Goal: Task Accomplishment & Management: Use online tool/utility

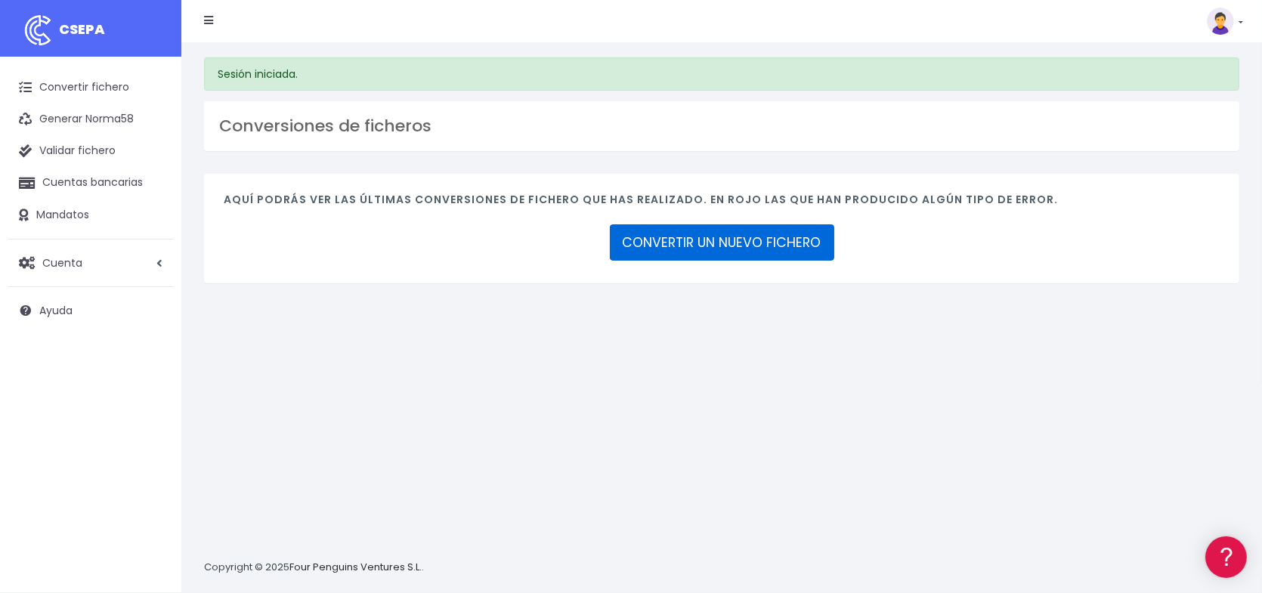
click at [738, 249] on link "CONVERTIR UN NUEVO FICHERO" at bounding box center [722, 242] width 224 height 36
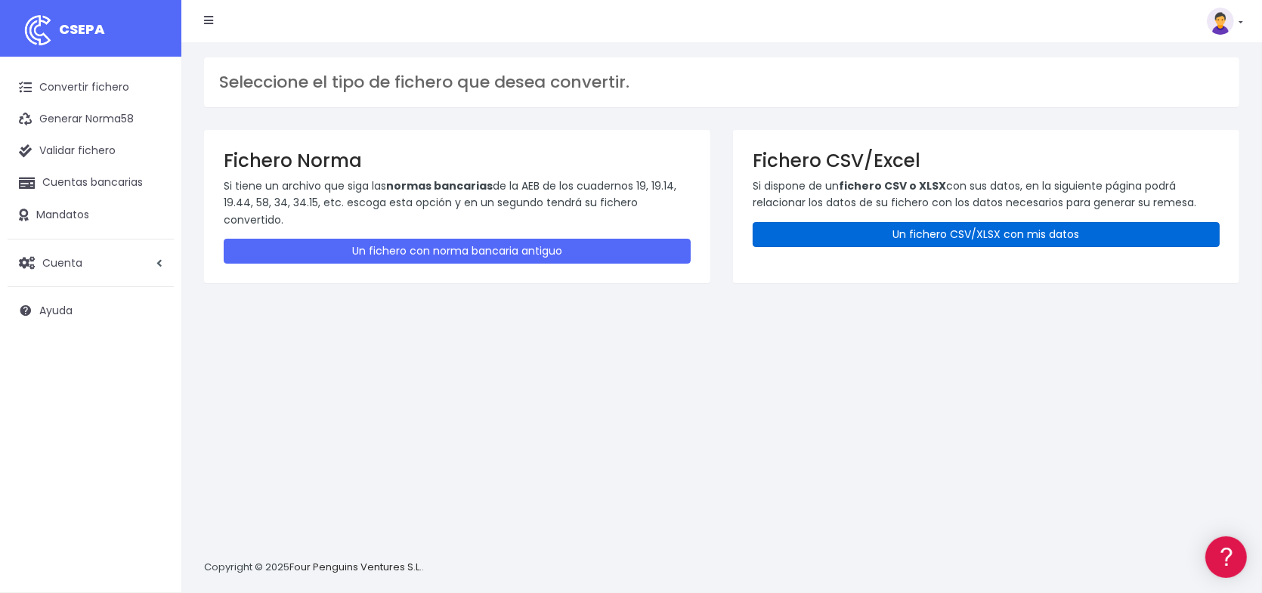
click at [992, 233] on link "Un fichero CSV/XLSX con mis datos" at bounding box center [986, 234] width 467 height 25
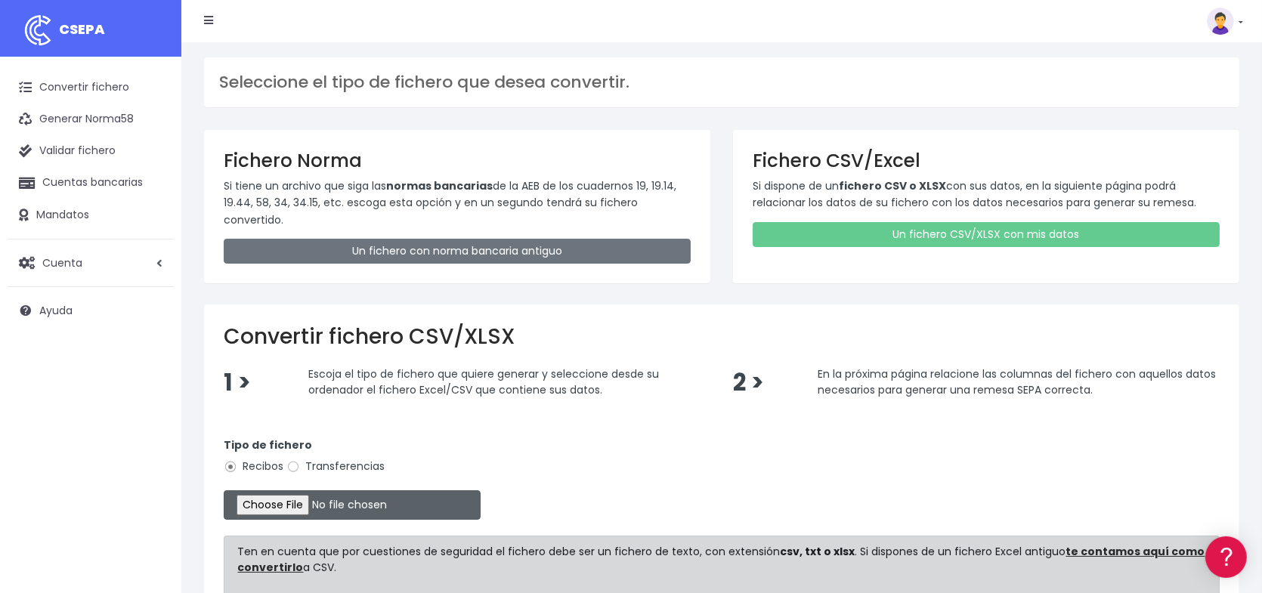
click at [292, 507] on input "file" at bounding box center [352, 505] width 257 height 29
type input "C:\fakepath\Remesa344.xlsx"
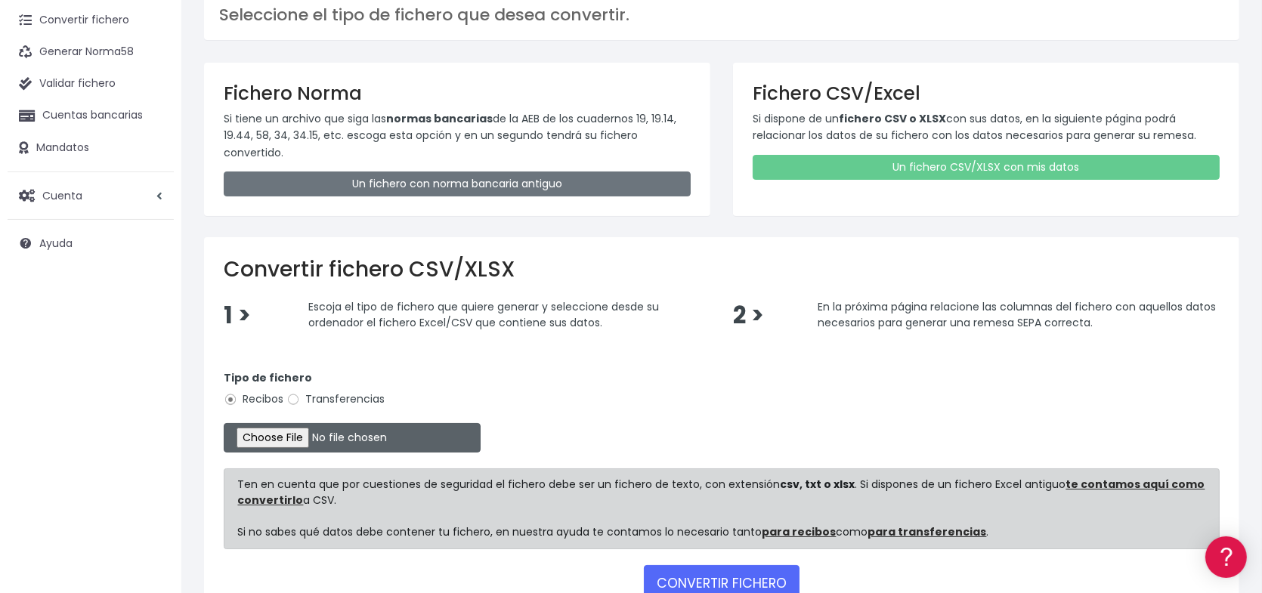
scroll to position [169, 0]
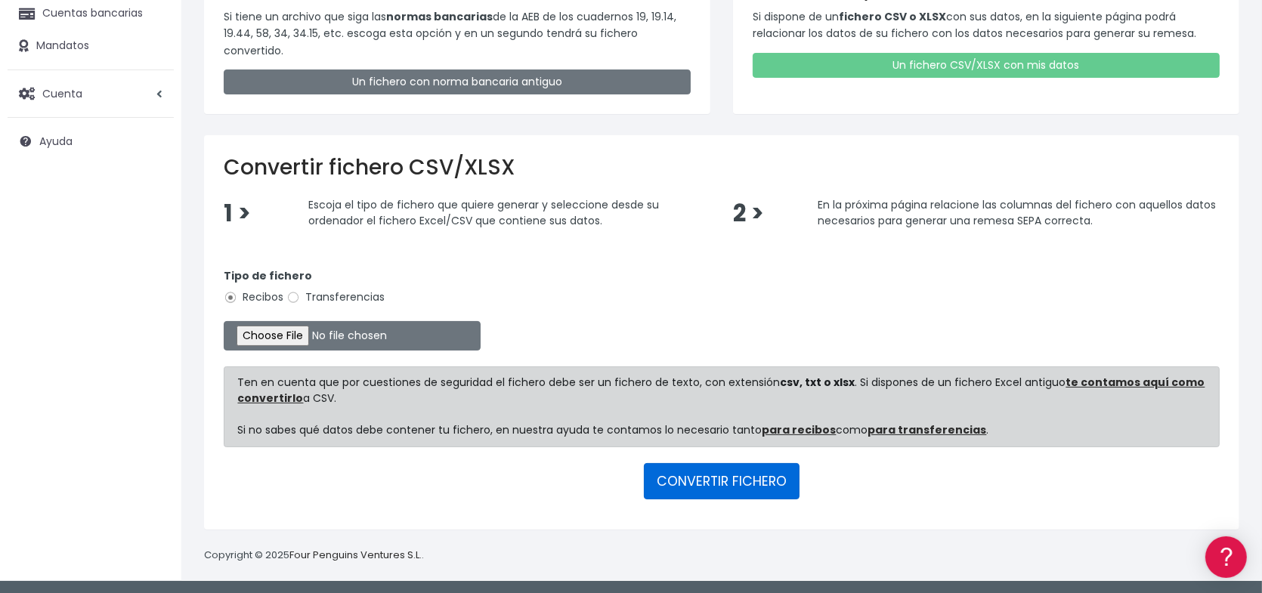
click at [734, 480] on button "CONVERTIR FICHERO" at bounding box center [722, 481] width 156 height 36
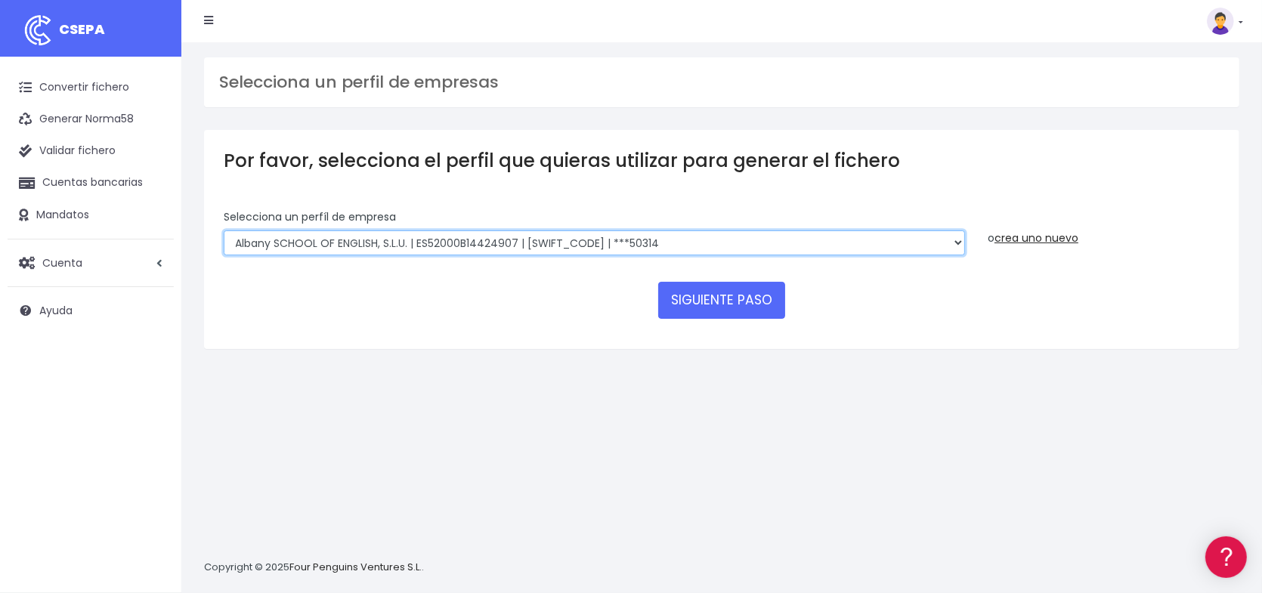
click at [467, 243] on select "Albany SCHOOL OF ENGLISH, S.L.U. | ES52000B14424907 | [SWIFT_CODE] | ***50314 […" at bounding box center [594, 244] width 741 height 26
select select "1626"
click at [224, 231] on select "Albany SCHOOL OF ENGLISH, S.L.U. | ES52000B14424907 | [SWIFT_CODE] | ***50314 […" at bounding box center [594, 244] width 741 height 26
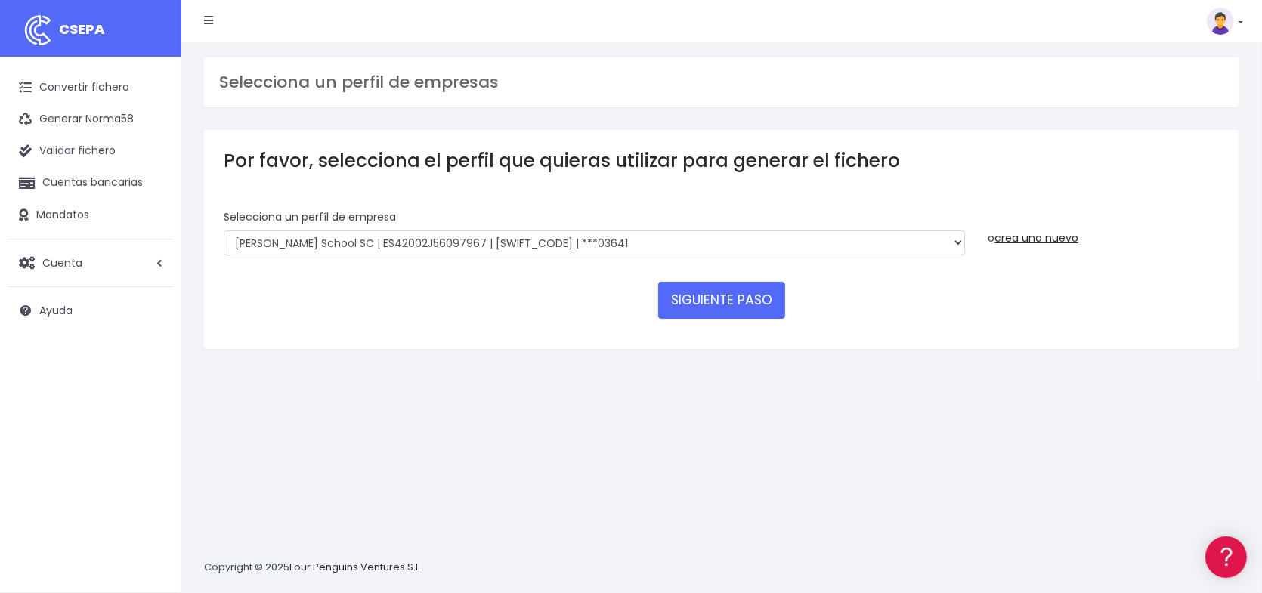
click at [456, 292] on div "SIGUIENTE PASO" at bounding box center [722, 300] width 996 height 36
click at [582, 307] on div "SIGUIENTE PASO" at bounding box center [722, 300] width 996 height 36
click at [721, 302] on button "SIGUIENTE PASO" at bounding box center [721, 300] width 127 height 36
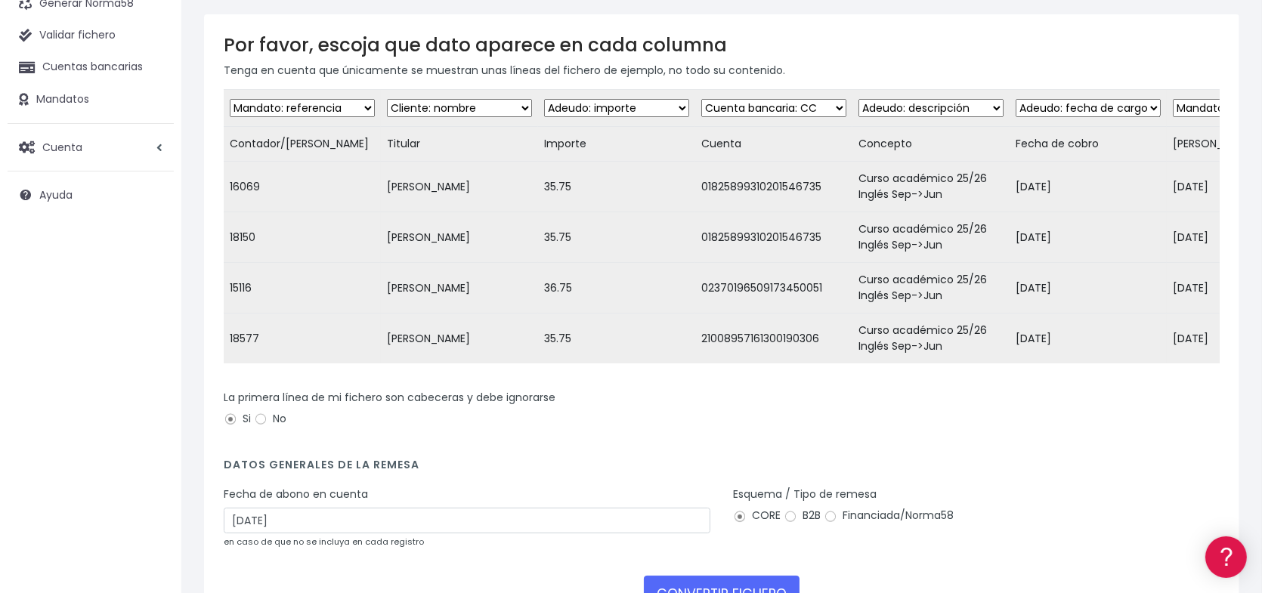
scroll to position [227, 0]
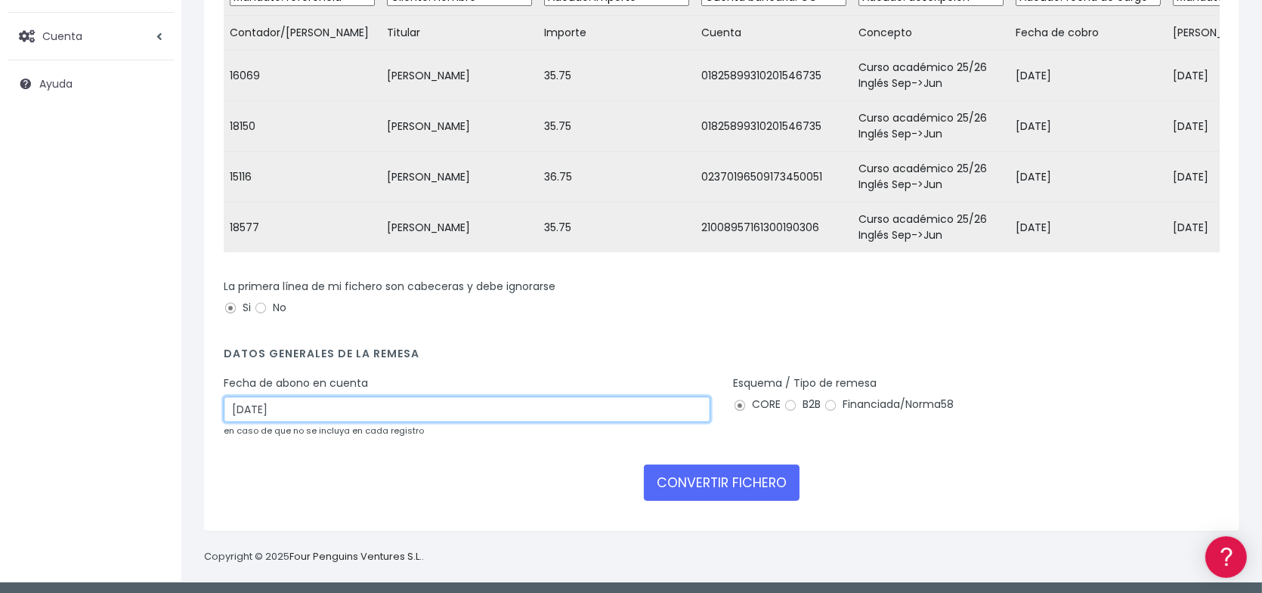
click at [377, 417] on input "18/09/2025" at bounding box center [467, 410] width 487 height 26
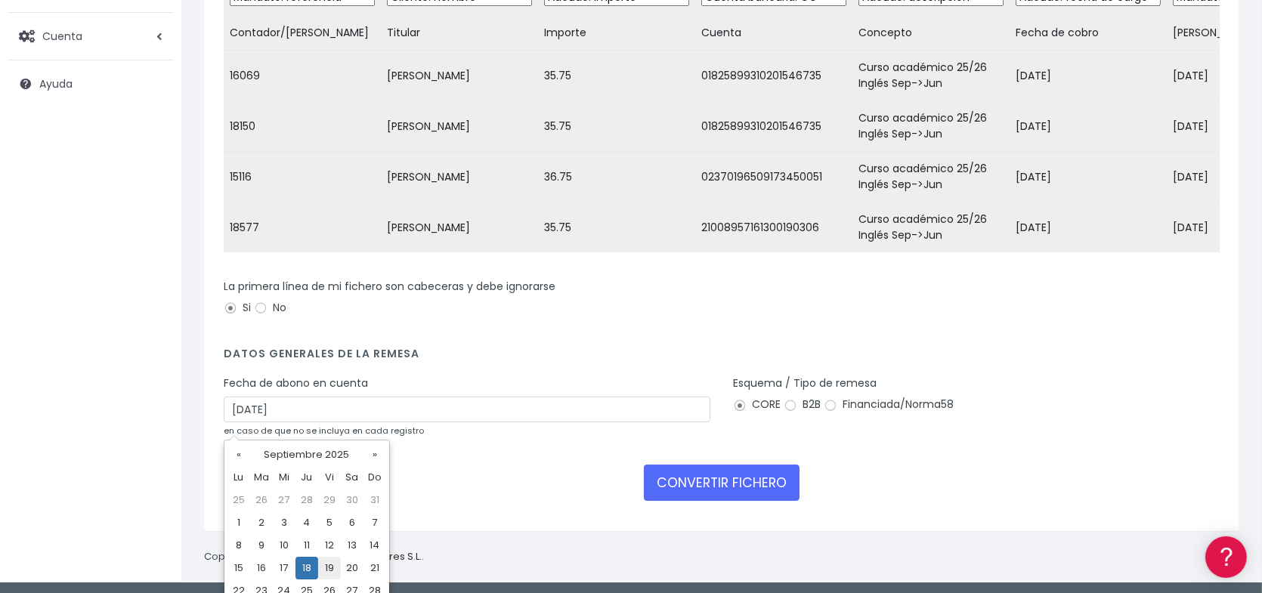
click at [333, 567] on td "19" at bounding box center [329, 568] width 23 height 23
type input "19/09/2025"
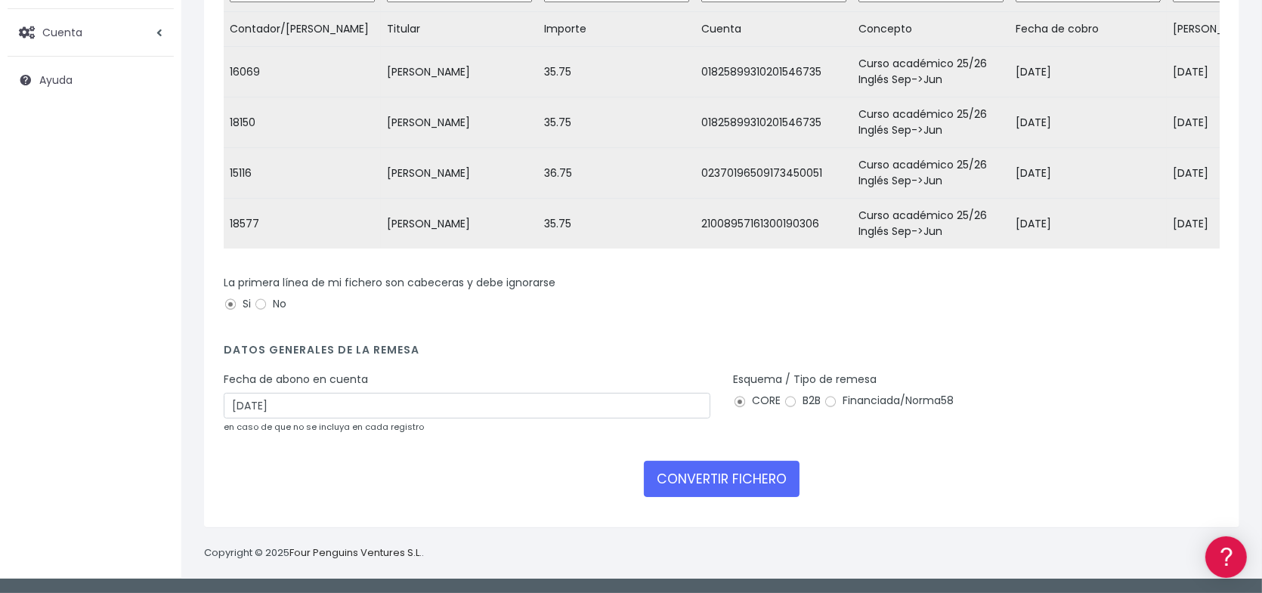
scroll to position [240, 0]
click at [723, 477] on button "CONVERTIR FICHERO" at bounding box center [722, 479] width 156 height 36
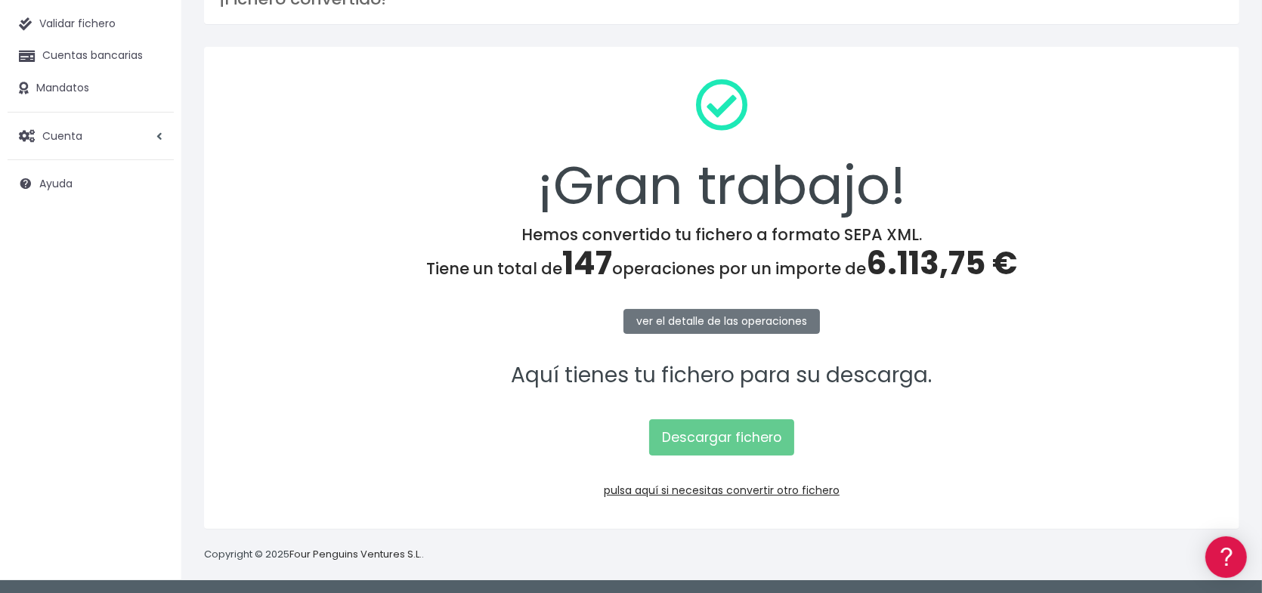
scroll to position [128, 0]
click at [743, 431] on link "Descargar fichero" at bounding box center [721, 437] width 145 height 36
